Goal: Information Seeking & Learning: Check status

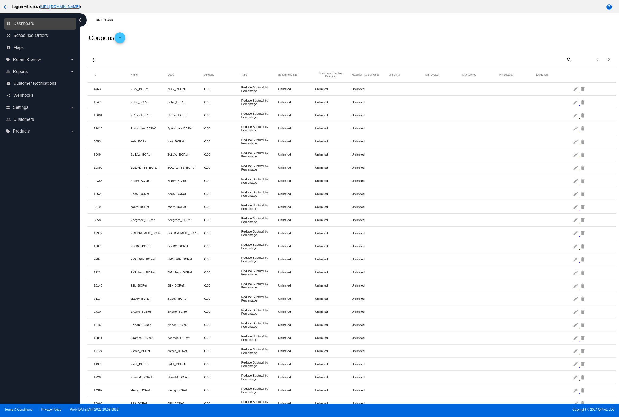
click at [35, 25] on link "dashboard Dashboard" at bounding box center [40, 23] width 68 height 9
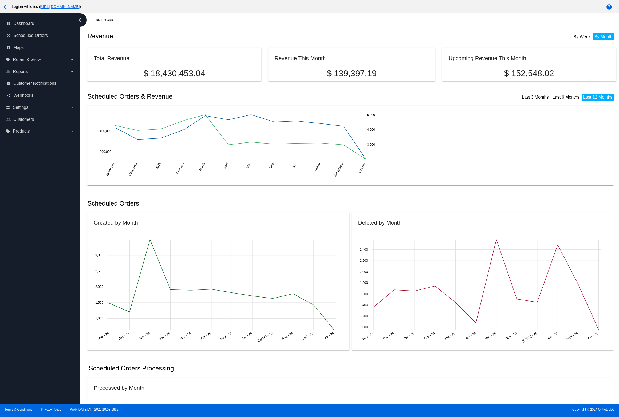
click at [281, 90] on div "Scheduled Orders & Revenue Last 3 Months Last 6 Months Last 12 Months" at bounding box center [351, 96] width 529 height 18
click at [280, 93] on div "Scheduled Orders & Revenue Last 3 Months Last 6 Months Last 12 Months" at bounding box center [351, 96] width 529 height 18
click at [270, 92] on div "Scheduled Orders & Revenue Last 3 Months Last 6 Months Last 12 Months" at bounding box center [351, 96] width 529 height 18
click at [176, 40] on h2 "Revenue" at bounding box center [219, 35] width 264 height 7
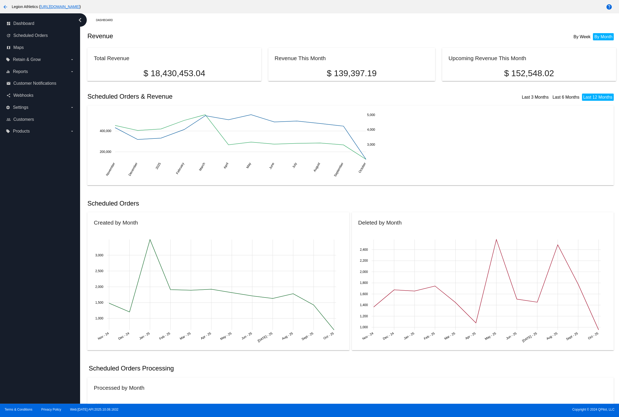
click at [5, 9] on mat-icon "arrow_back" at bounding box center [5, 7] width 6 height 6
click at [34, 36] on span "Scheduled Orders" at bounding box center [30, 35] width 34 height 5
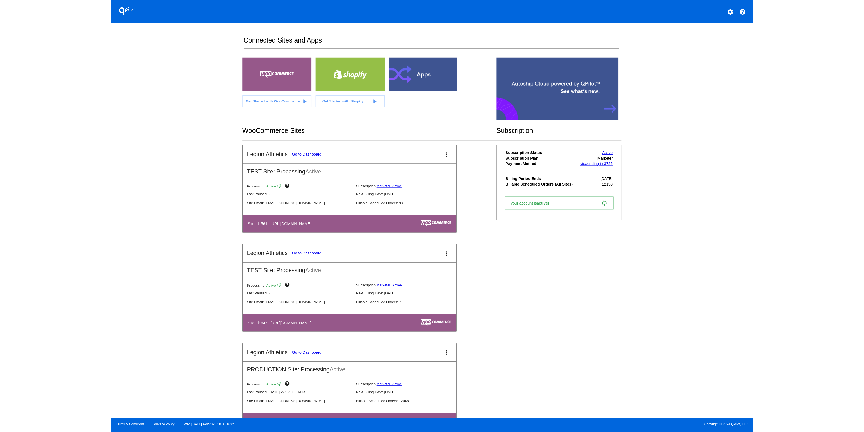
scroll to position [24, 0]
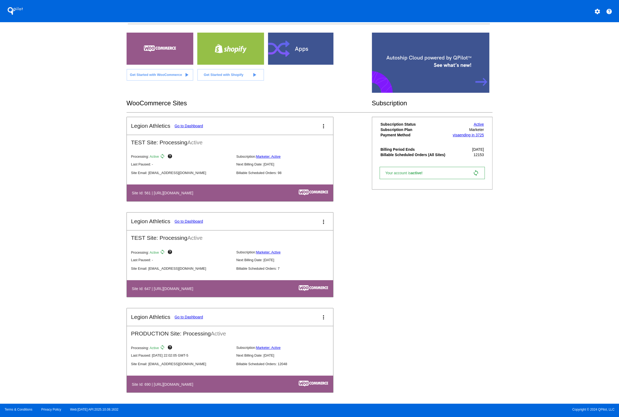
click at [281, 363] on p "Billable Scheduled Orders: 12048" at bounding box center [286, 364] width 101 height 4
copy p "12048"
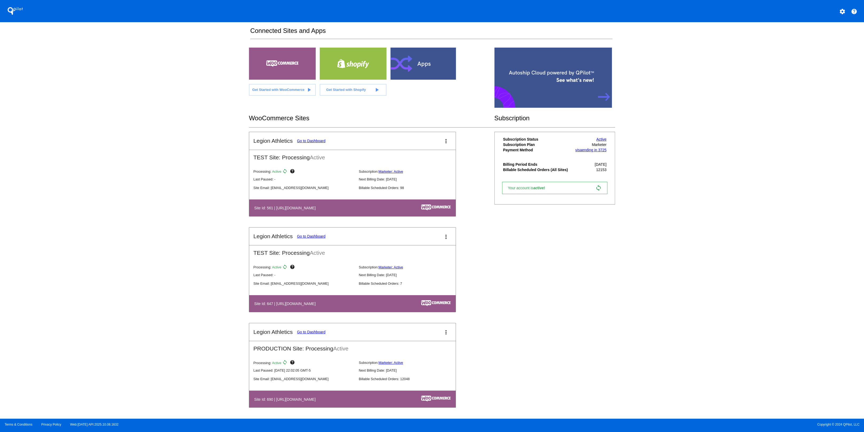
scroll to position [9, 0]
click at [185, 221] on div "QPilot settings help Connected Sites and Apps Get Started with WooCommerce play…" at bounding box center [432, 209] width 864 height 418
click at [122, 236] on div "QPilot settings help Connected Sites and Apps Get Started with WooCommerce play…" at bounding box center [432, 209] width 864 height 418
click at [606, 252] on div "Legion Athletics Go to Dashboard more_vert TEST Site: Processing Active Process…" at bounding box center [432, 275] width 366 height 287
